Goal: Transaction & Acquisition: Obtain resource

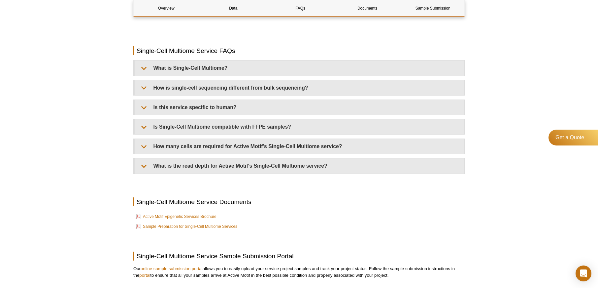
scroll to position [802, 0]
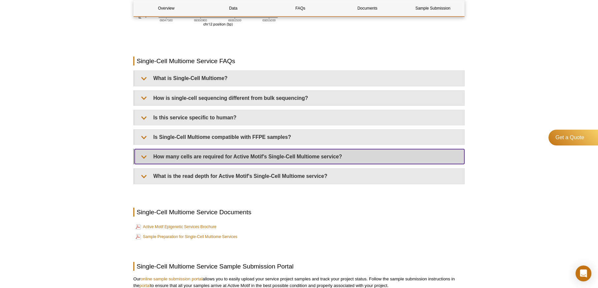
click at [145, 158] on summary "How many cells are required for Active Motif's Single-Cell Multiome service?​" at bounding box center [300, 156] width 330 height 15
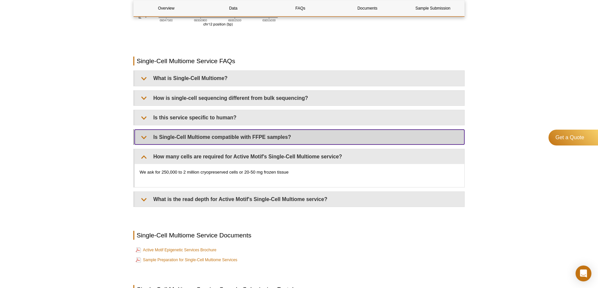
click at [141, 136] on summary "Is Single-Cell Multiome compatible with FFPE samples?​" at bounding box center [300, 136] width 330 height 15
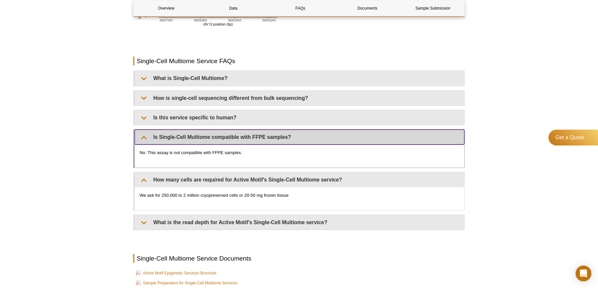
click at [141, 136] on summary "Is Single-Cell Multiome compatible with FFPE samples?​" at bounding box center [300, 136] width 330 height 15
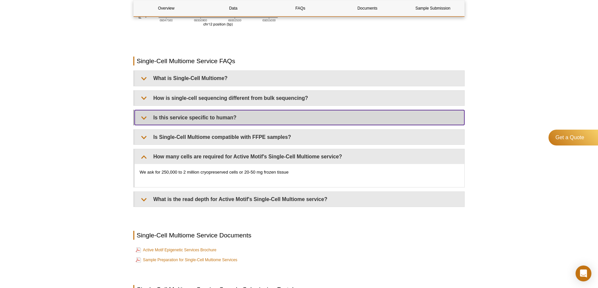
click at [145, 118] on summary "Is this service specific to human?" at bounding box center [300, 117] width 330 height 15
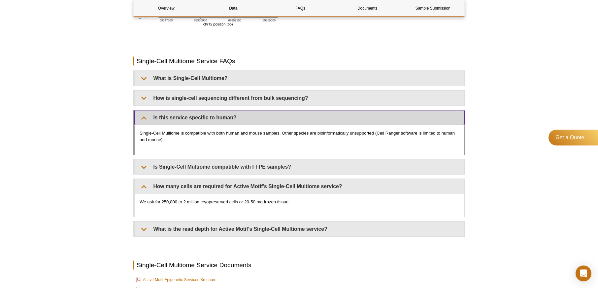
click at [145, 118] on summary "Is this service specific to human?" at bounding box center [300, 117] width 330 height 15
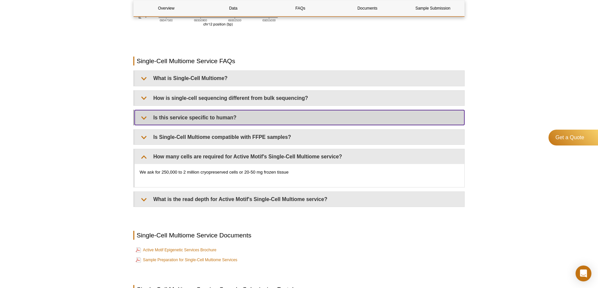
scroll to position [769, 0]
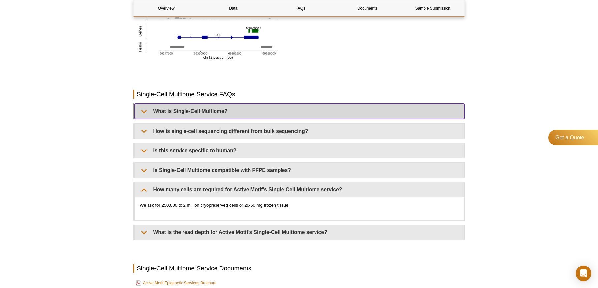
click at [216, 109] on summary "What is Single-Cell Multiome?" at bounding box center [300, 111] width 330 height 15
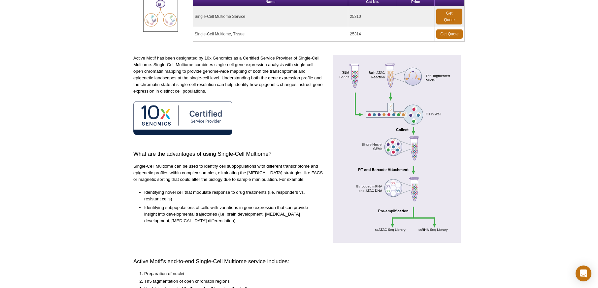
scroll to position [0, 0]
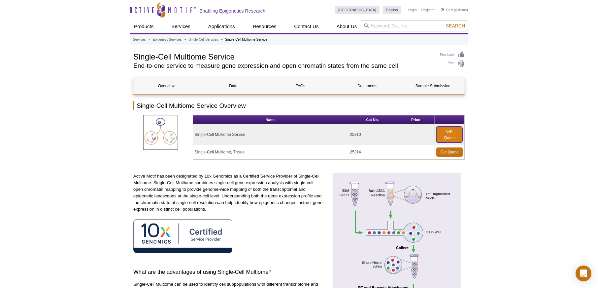
click at [448, 133] on link "Get Quote" at bounding box center [450, 134] width 26 height 16
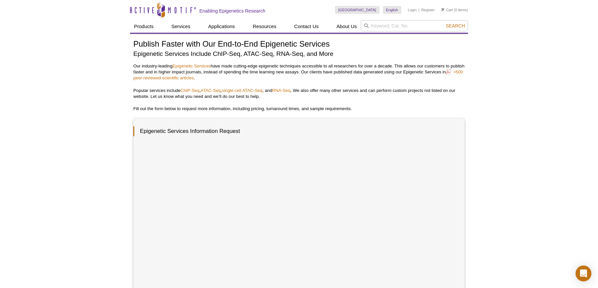
click at [86, 184] on div "Active Motif Logo Enabling Epigenetics Research 0 Search Skip to content Active…" at bounding box center [299, 267] width 598 height 535
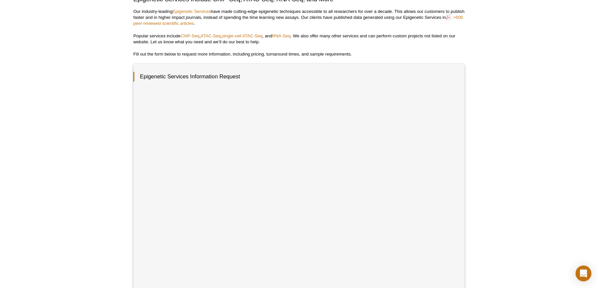
scroll to position [66, 0]
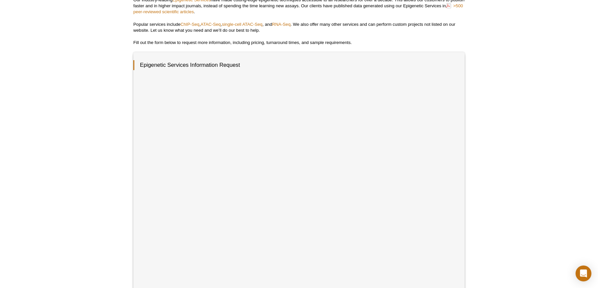
click at [94, 214] on div "Active Motif Logo Enabling Epigenetics Research 0 Search Skip to content Active…" at bounding box center [299, 201] width 598 height 535
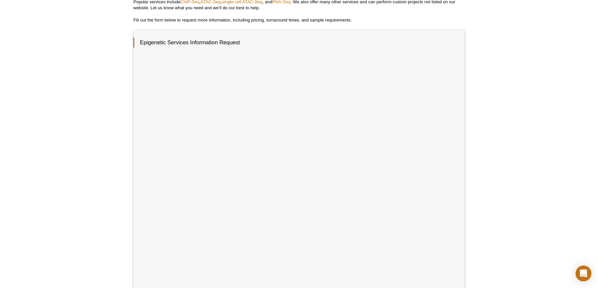
scroll to position [82, 0]
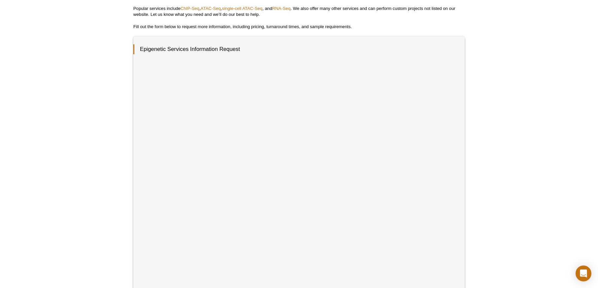
click at [533, 199] on div "Active Motif Logo Enabling Epigenetics Research 0 Search Skip to content Active…" at bounding box center [299, 185] width 598 height 535
click at [531, 197] on div "Active Motif Logo Enabling Epigenetics Research 0 Search Skip to content Active…" at bounding box center [299, 185] width 598 height 535
click at [489, 170] on div "Active Motif Logo Enabling Epigenetics Research 0 Search Skip to content Active…" at bounding box center [299, 185] width 598 height 535
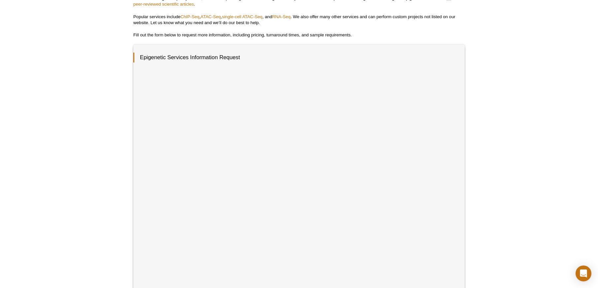
scroll to position [0, 0]
